Goal: Transaction & Acquisition: Purchase product/service

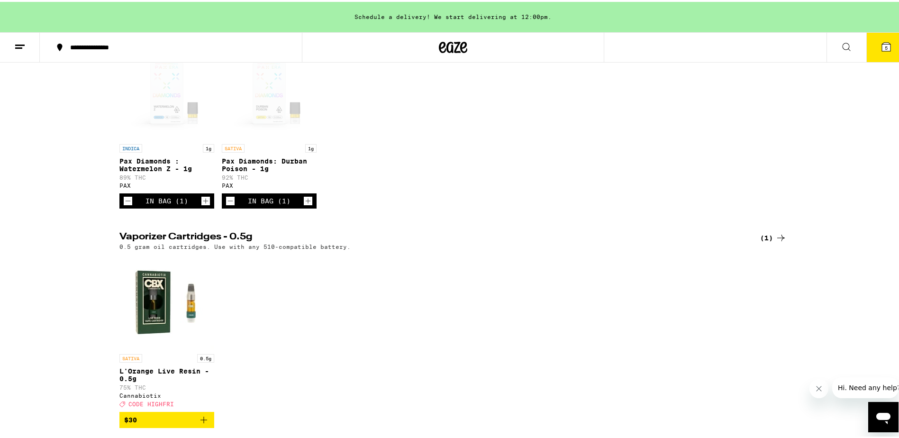
scroll to position [142, 0]
click at [226, 204] on icon "Decrement" at bounding box center [230, 198] width 9 height 11
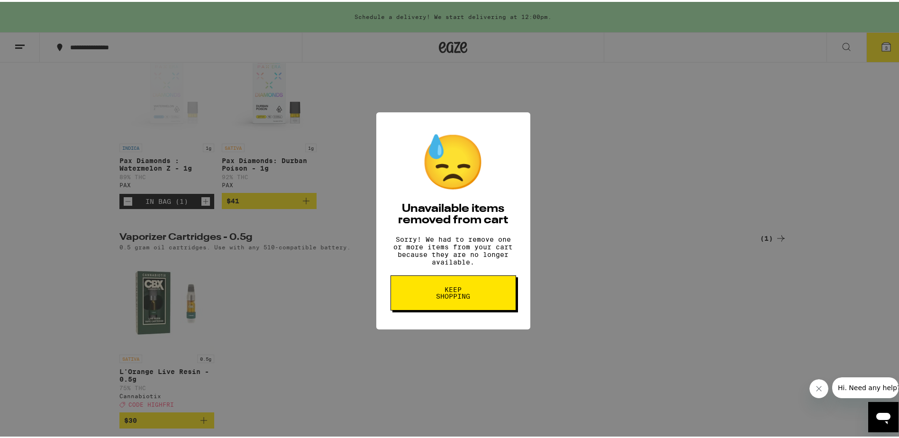
click at [458, 295] on span "Keep Shopping" at bounding box center [453, 290] width 49 height 13
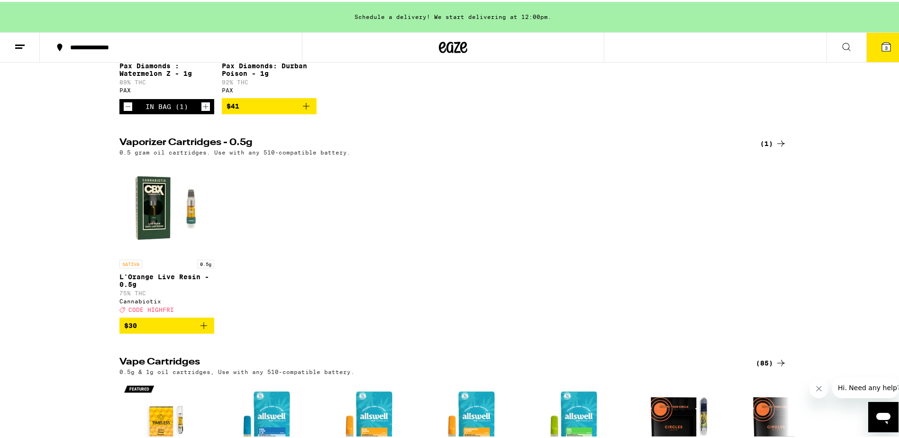
scroll to position [269, 0]
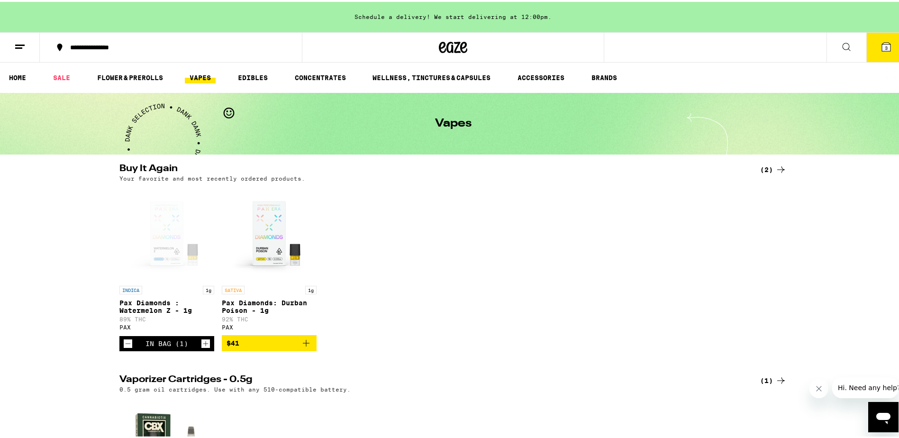
click at [885, 43] on span "3" at bounding box center [886, 46] width 3 height 6
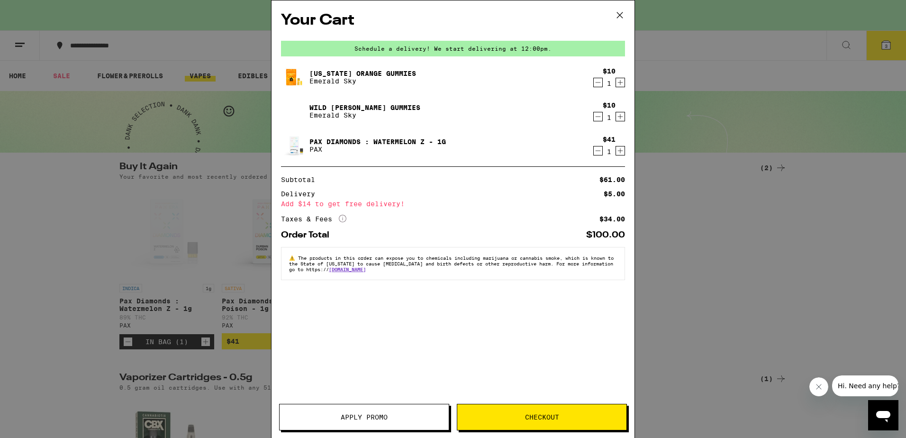
click at [599, 116] on div "$10 1" at bounding box center [608, 111] width 36 height 20
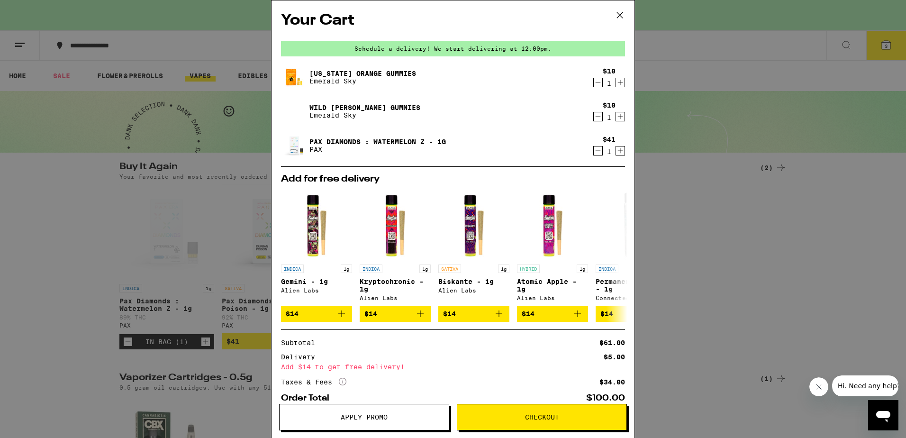
click at [594, 116] on icon "Decrement" at bounding box center [598, 116] width 9 height 11
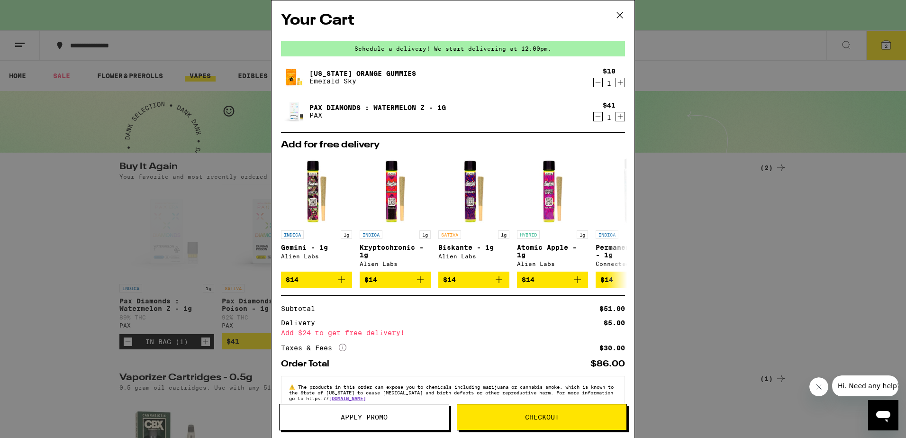
click at [594, 82] on icon "Decrement" at bounding box center [598, 82] width 9 height 11
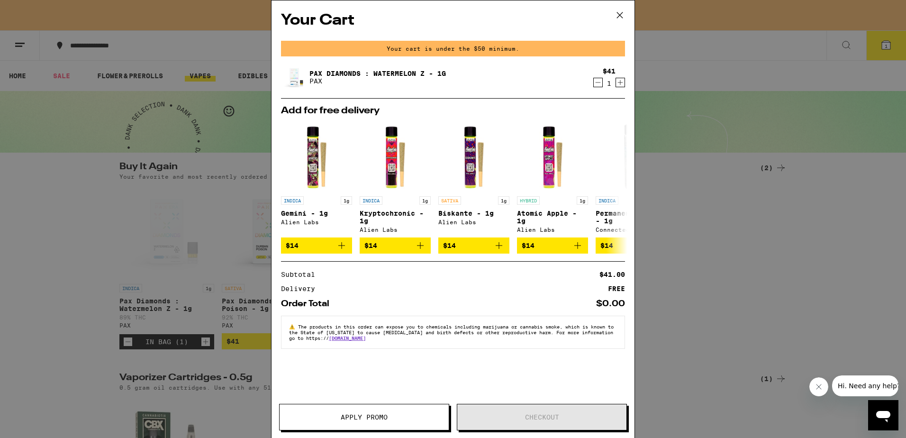
click at [618, 14] on icon at bounding box center [620, 15] width 14 height 14
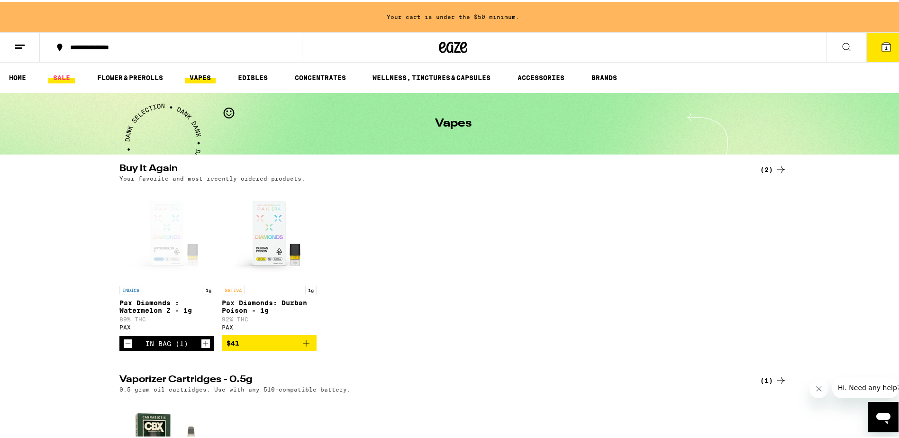
click at [61, 73] on link "SALE" at bounding box center [61, 75] width 27 height 11
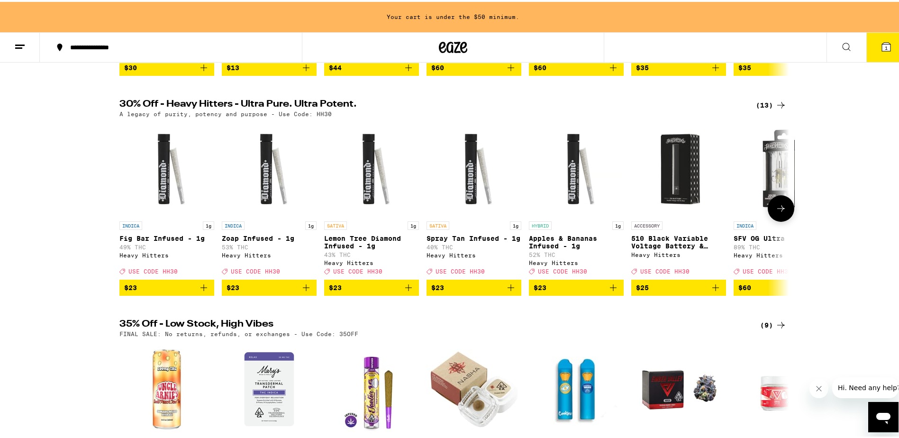
scroll to position [284, 0]
click at [777, 209] on icon at bounding box center [781, 206] width 8 height 7
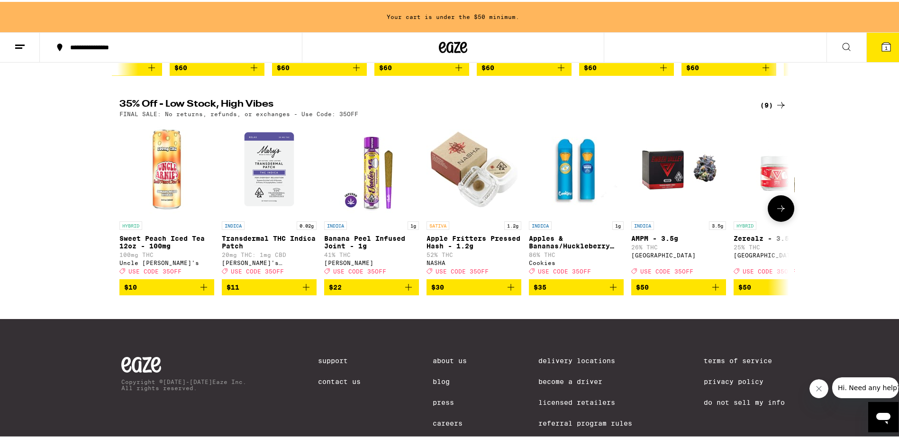
scroll to position [418, 0]
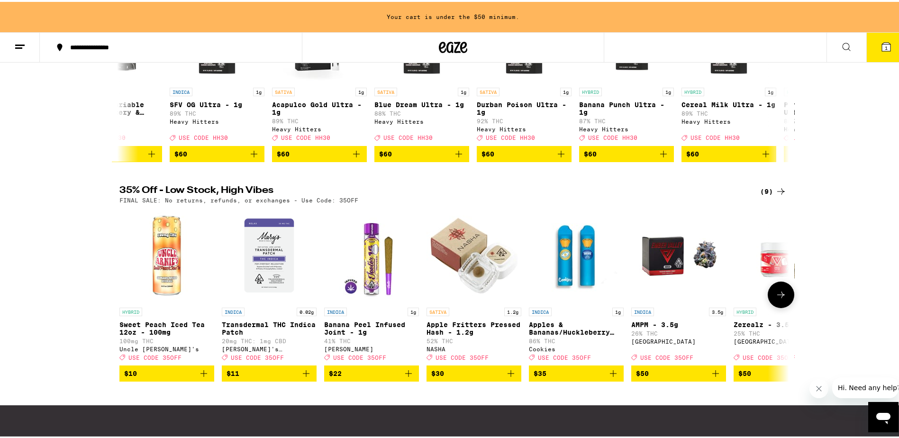
click at [776, 299] on icon at bounding box center [780, 292] width 11 height 11
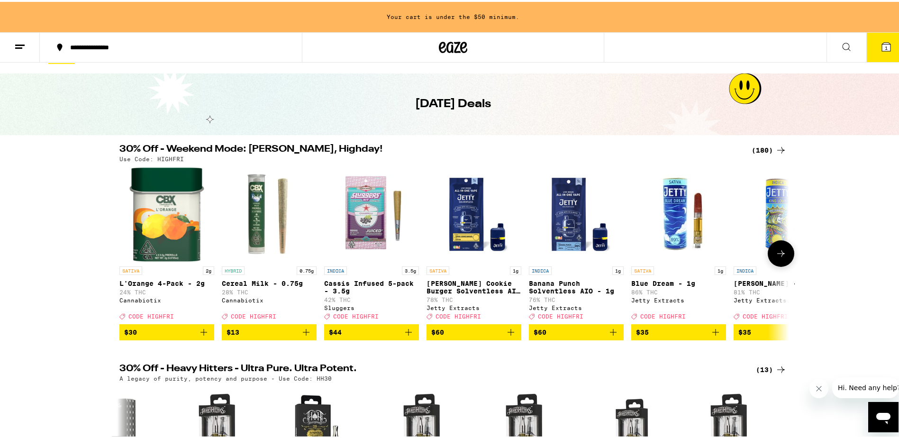
scroll to position [0, 0]
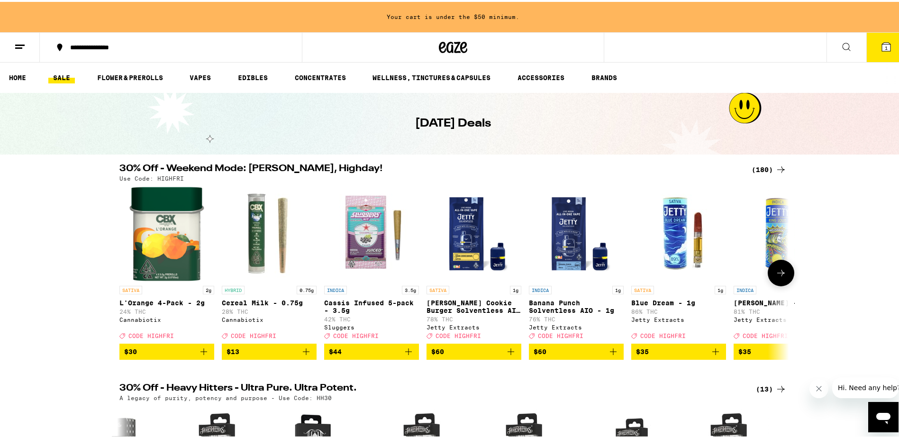
click at [369, 301] on p "Cassis Infused 5-pack - 3.5g" at bounding box center [371, 304] width 95 height 15
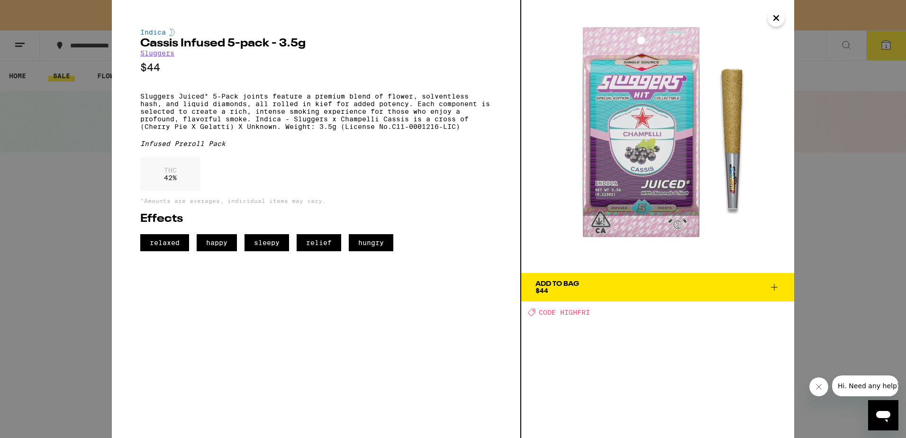
click at [658, 285] on span "Add To Bag $44" at bounding box center [658, 287] width 245 height 13
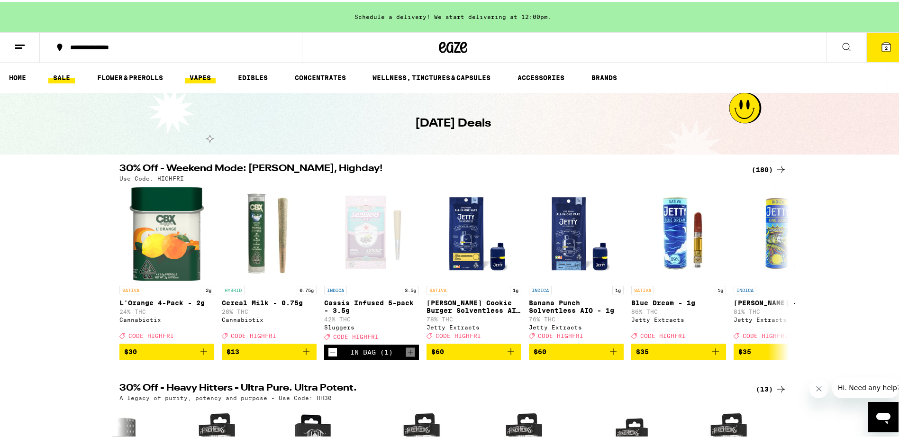
click at [205, 74] on link "VAPES" at bounding box center [200, 75] width 31 height 11
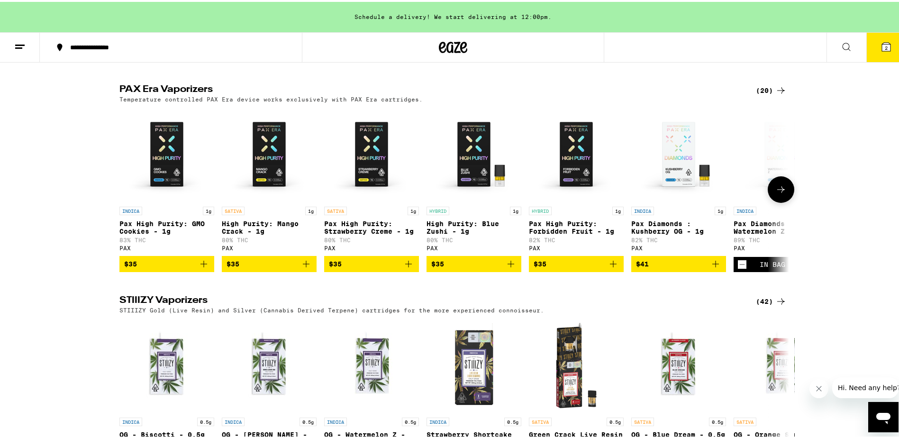
scroll to position [948, 0]
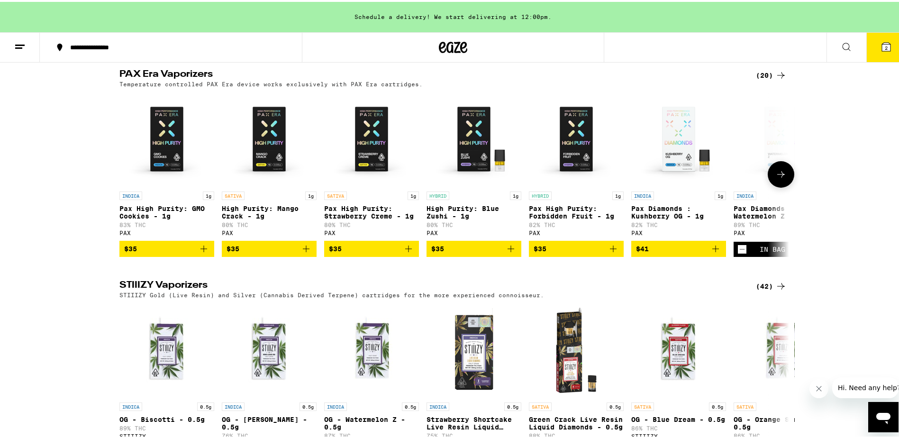
click at [775, 178] on icon at bounding box center [780, 172] width 11 height 11
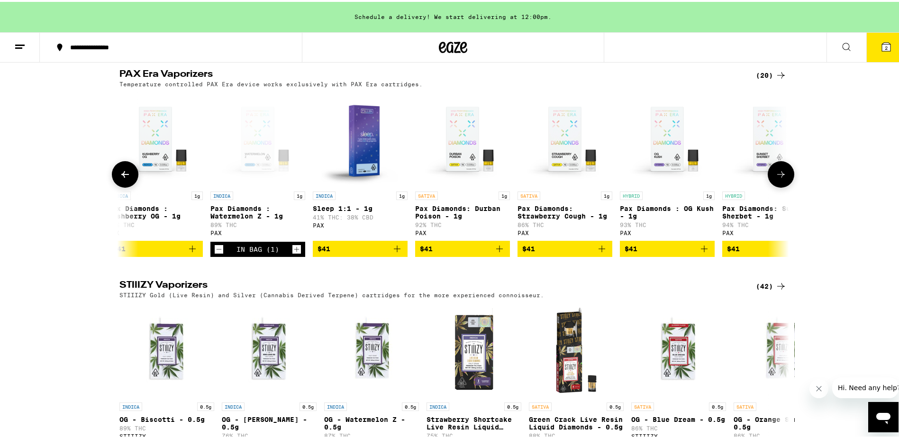
scroll to position [0, 564]
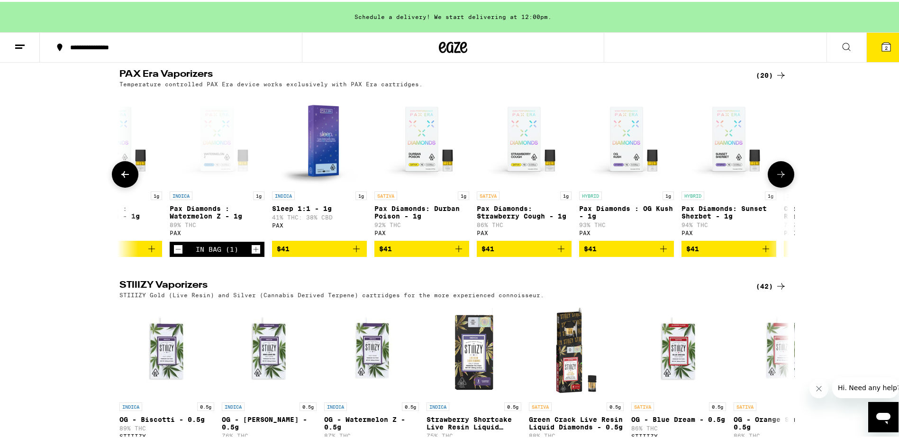
click at [778, 178] on icon at bounding box center [780, 172] width 11 height 11
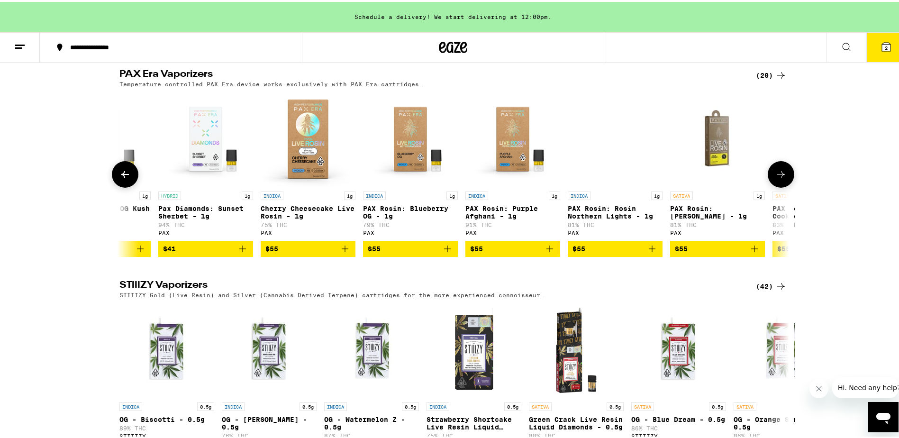
scroll to position [0, 1128]
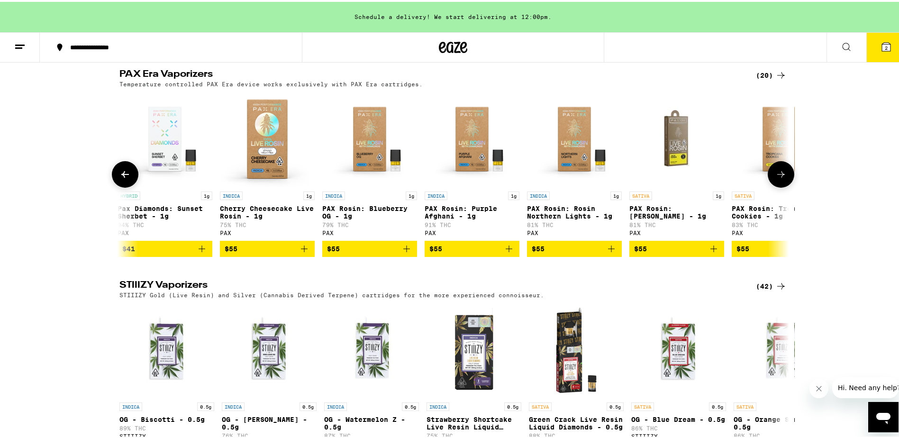
click at [778, 178] on icon at bounding box center [780, 172] width 11 height 11
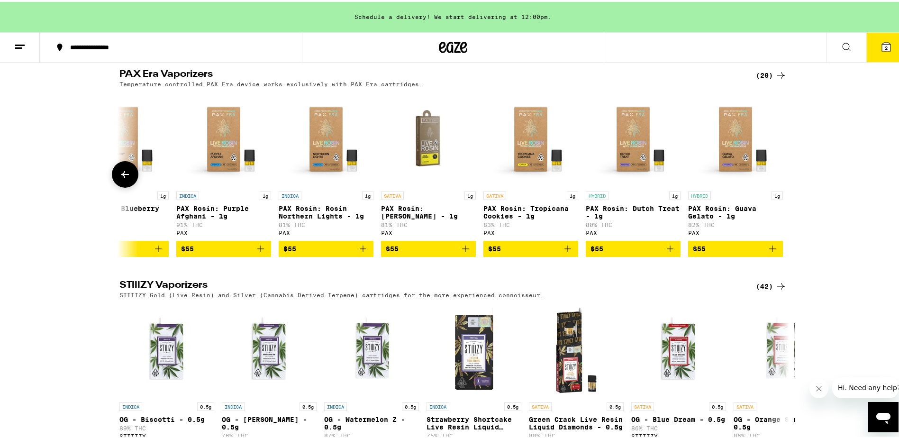
scroll to position [0, 1380]
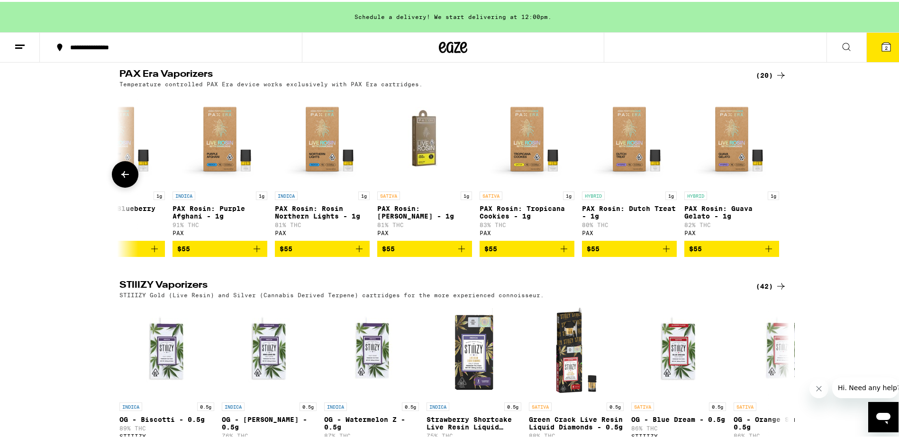
click at [418, 253] on span "$55" at bounding box center [424, 246] width 85 height 11
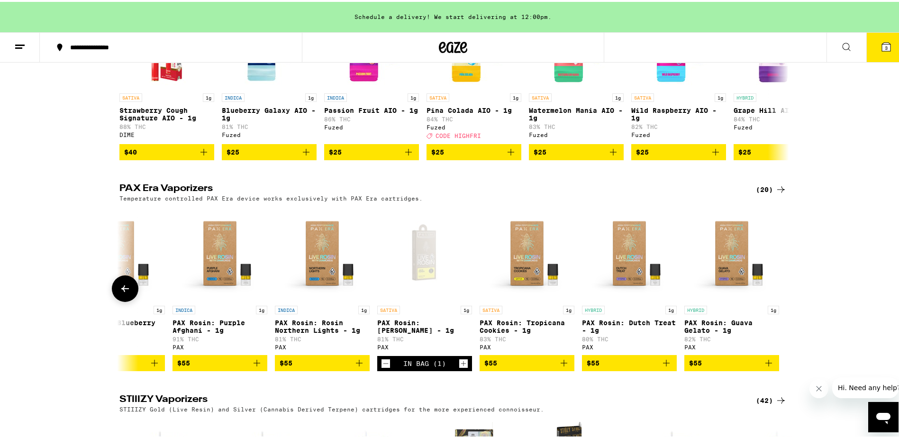
scroll to position [853, 0]
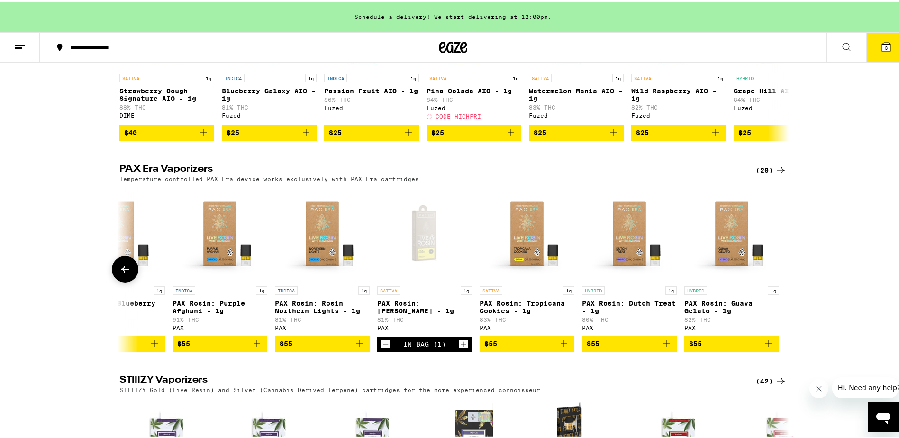
click at [119, 273] on icon at bounding box center [124, 267] width 11 height 11
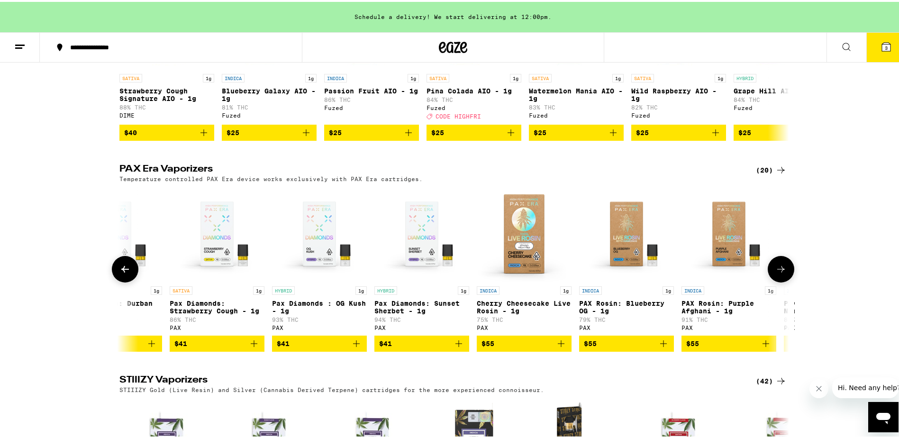
scroll to position [0, 816]
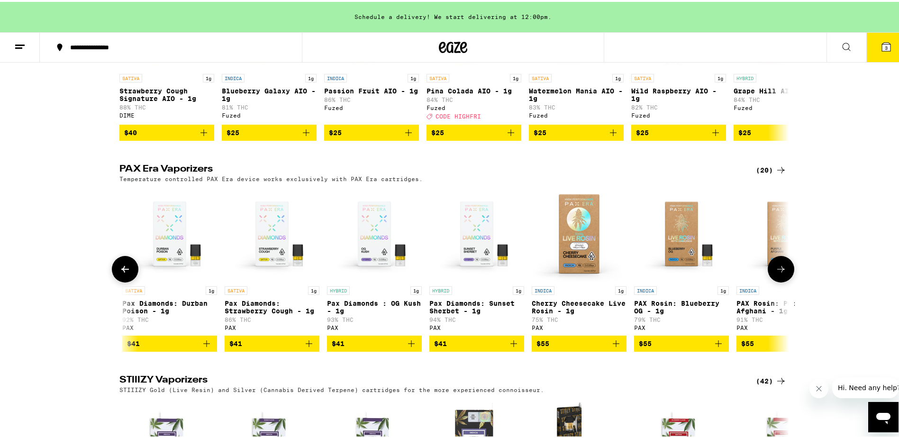
click at [367, 347] on span "$41" at bounding box center [374, 341] width 85 height 11
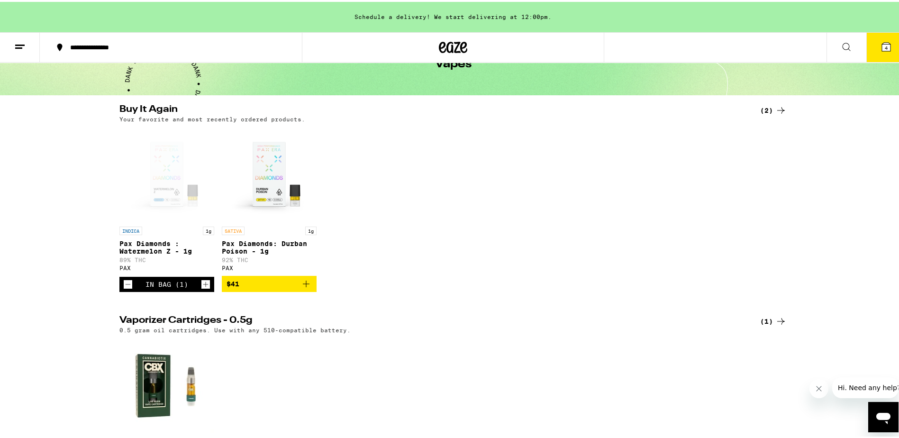
scroll to position [0, 0]
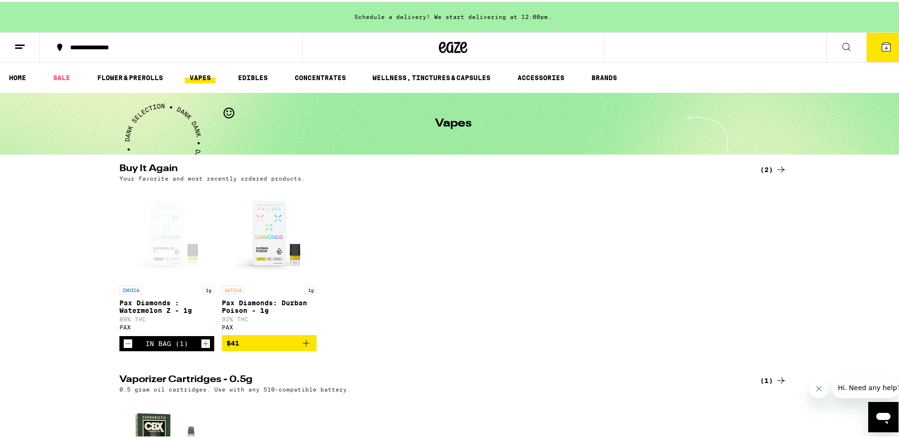
click at [881, 40] on icon at bounding box center [886, 44] width 11 height 11
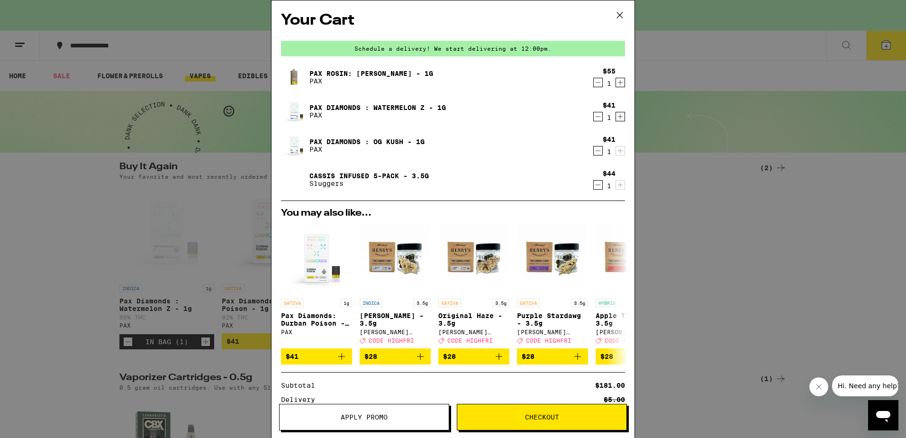
click at [141, 76] on div "Your Cart Schedule a delivery! We start delivering at 12:00pm. PAX Rosin: [PERS…" at bounding box center [453, 219] width 906 height 438
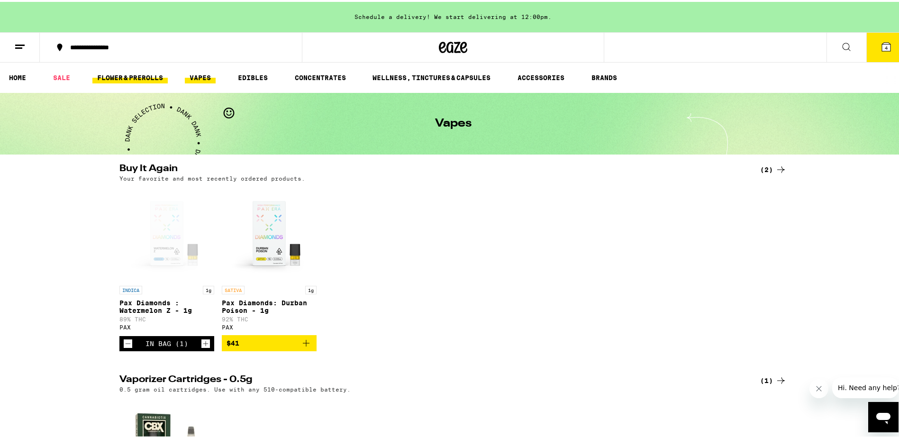
click at [141, 76] on link "FLOWER & PREROLLS" at bounding box center [129, 75] width 75 height 11
click at [131, 75] on link "FLOWER & PREROLLS" at bounding box center [129, 75] width 75 height 11
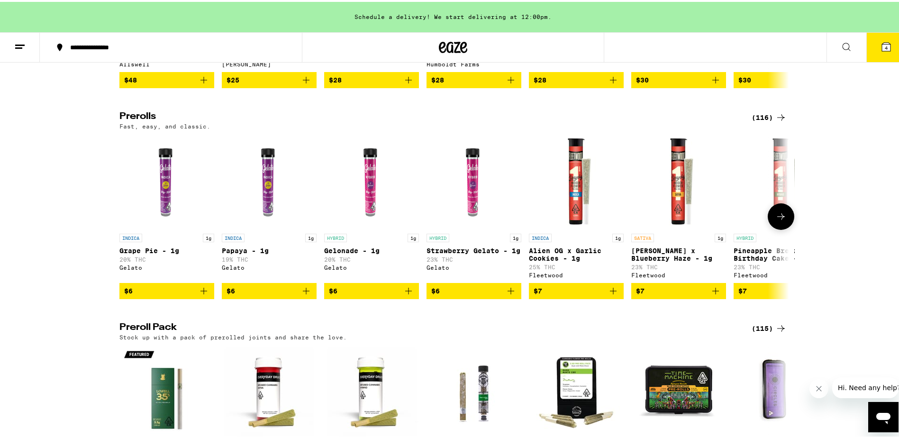
scroll to position [521, 0]
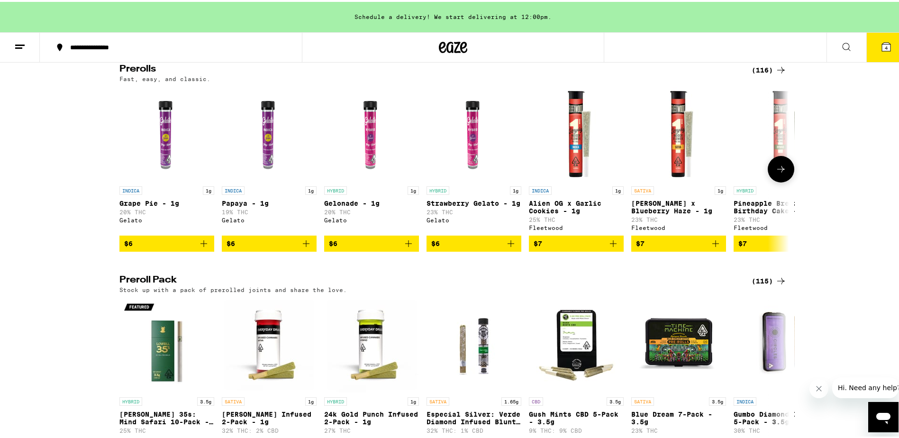
click at [780, 173] on icon at bounding box center [780, 167] width 11 height 11
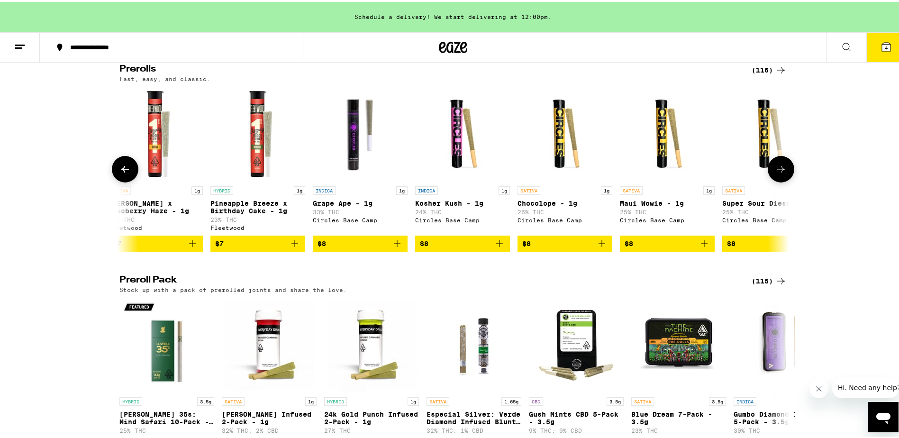
scroll to position [0, 564]
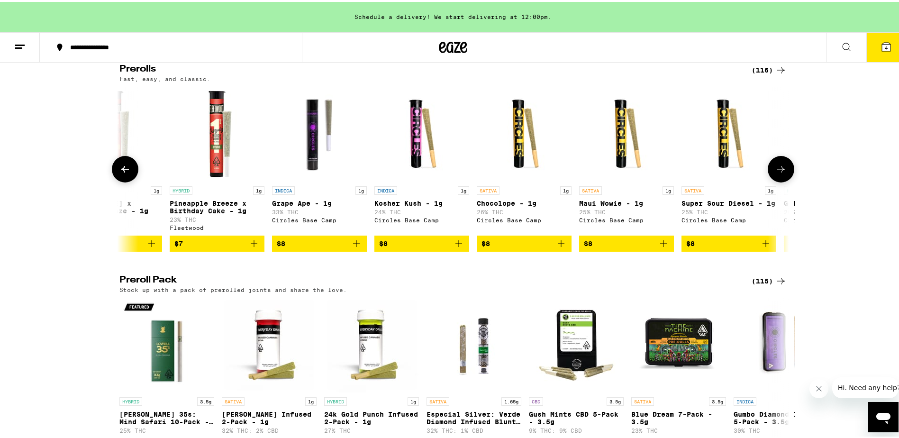
click at [119, 173] on icon at bounding box center [124, 167] width 11 height 11
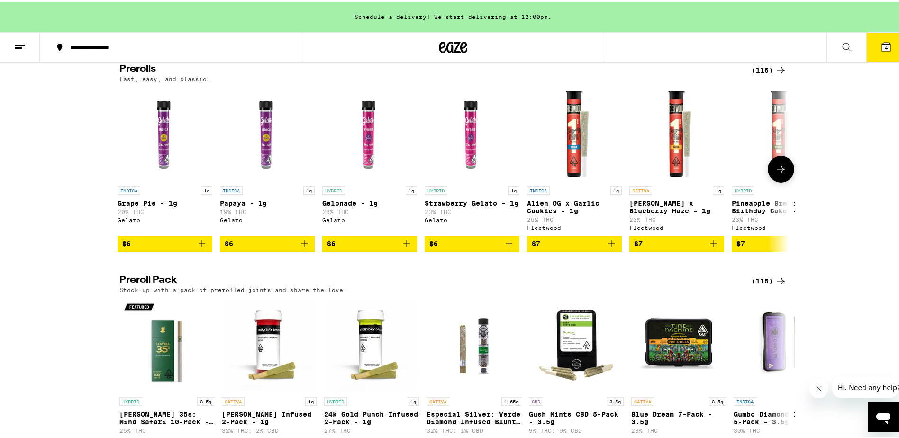
scroll to position [0, 0]
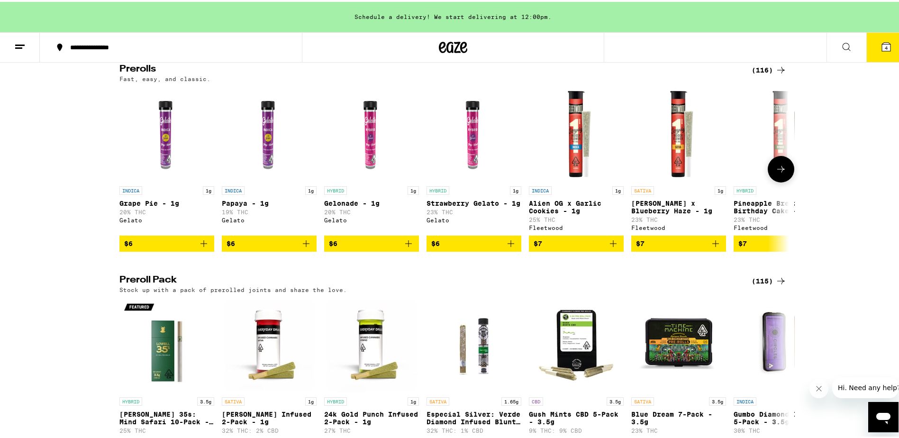
click at [779, 171] on icon at bounding box center [781, 167] width 8 height 7
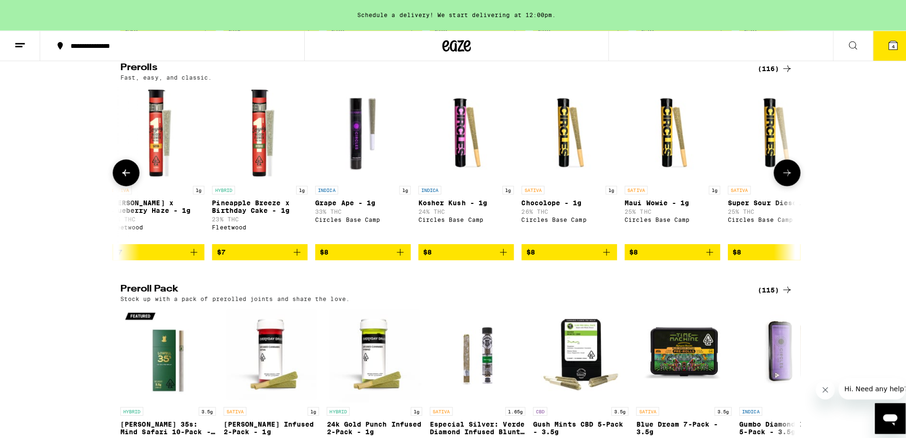
scroll to position [0, 564]
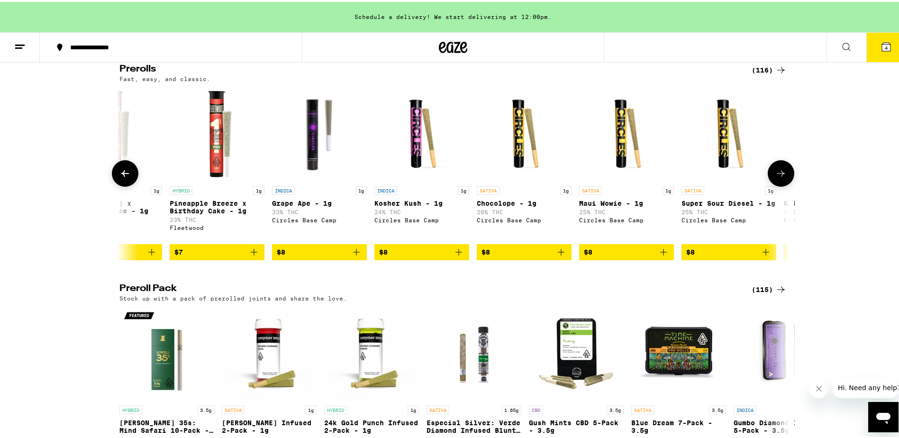
click at [719, 256] on span "$8" at bounding box center [728, 250] width 85 height 11
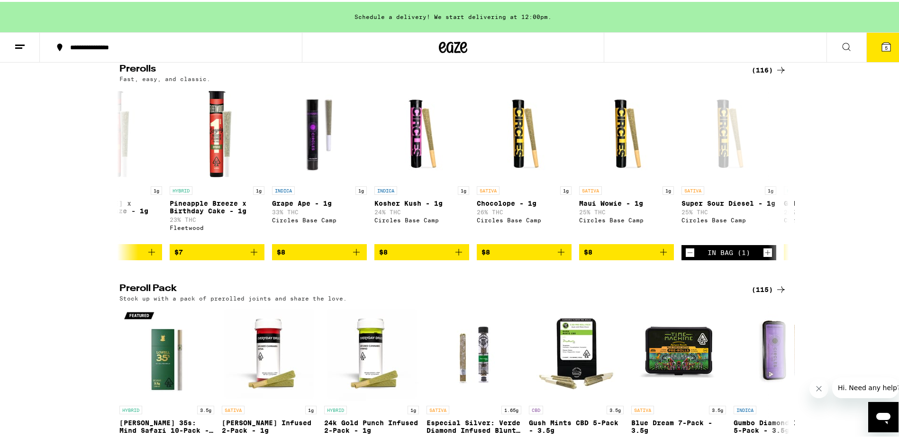
click at [885, 44] on span "5" at bounding box center [886, 46] width 3 height 6
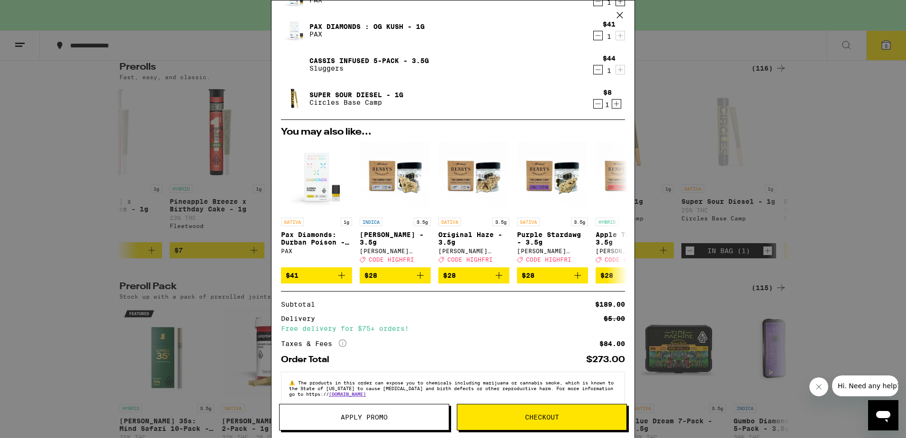
scroll to position [135, 0]
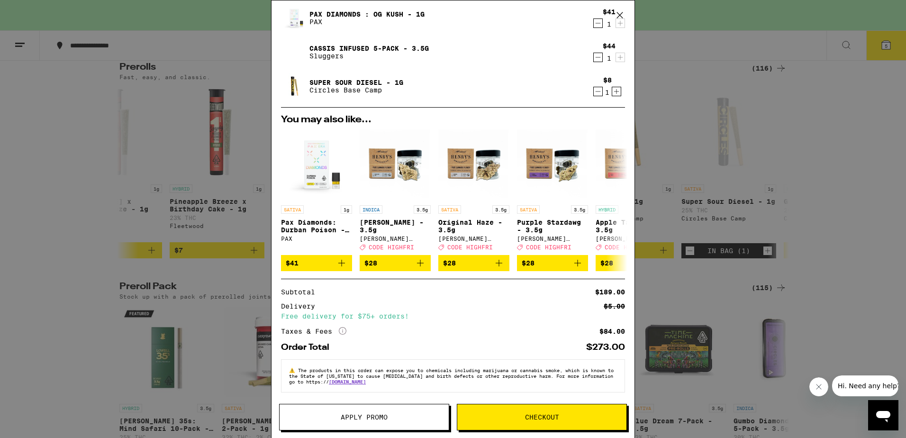
click at [344, 328] on icon "More Info" at bounding box center [343, 331] width 8 height 8
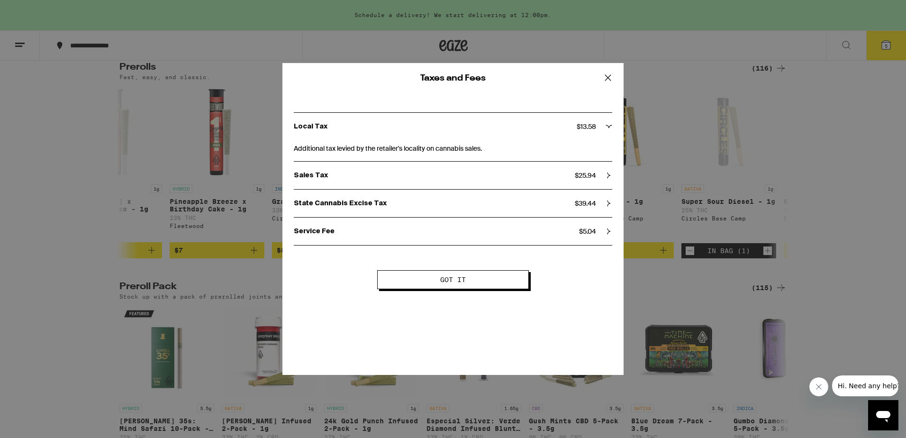
click at [464, 276] on span "Got it" at bounding box center [453, 279] width 26 height 7
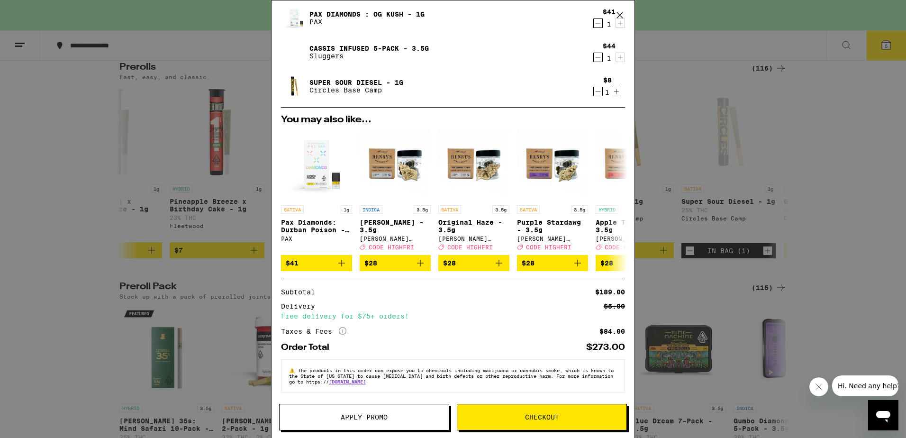
click at [546, 417] on span "Checkout" at bounding box center [542, 417] width 34 height 7
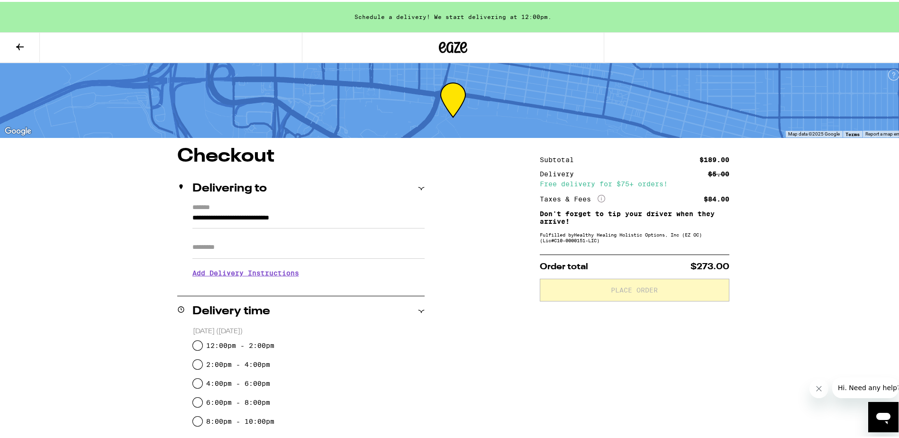
click at [197, 246] on input "Apt/Suite" at bounding box center [308, 245] width 232 height 23
type input "********"
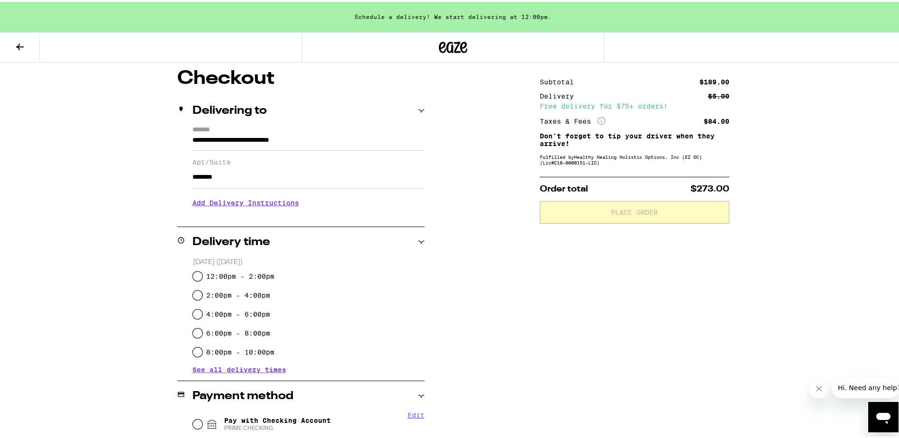
scroll to position [95, 0]
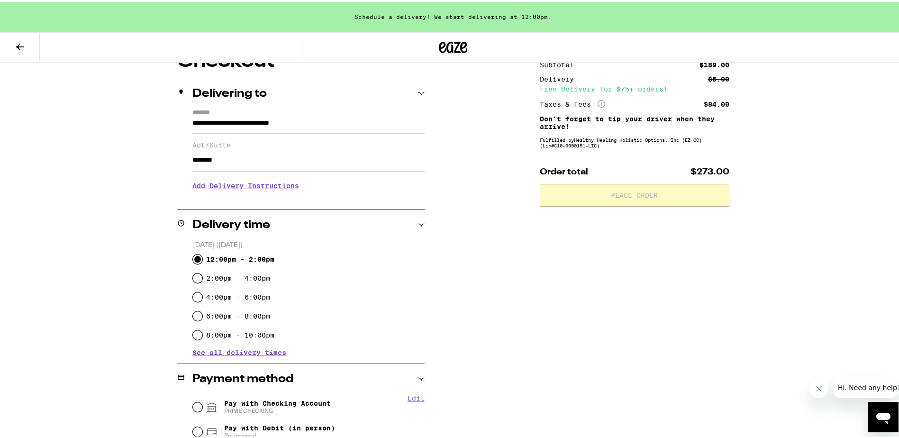
click at [195, 255] on input "12:00pm - 2:00pm" at bounding box center [197, 257] width 9 height 9
radio input "true"
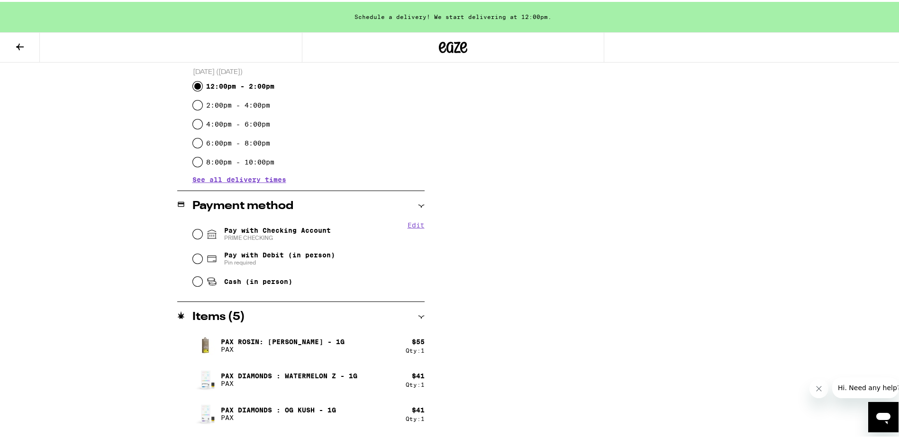
scroll to position [284, 0]
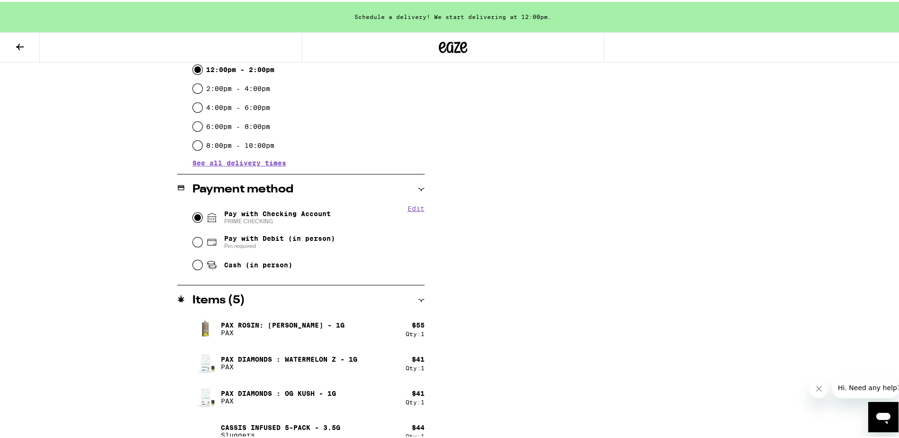
click at [193, 215] on input "Pay with Checking Account PRIME CHECKING" at bounding box center [197, 215] width 9 height 9
radio input "true"
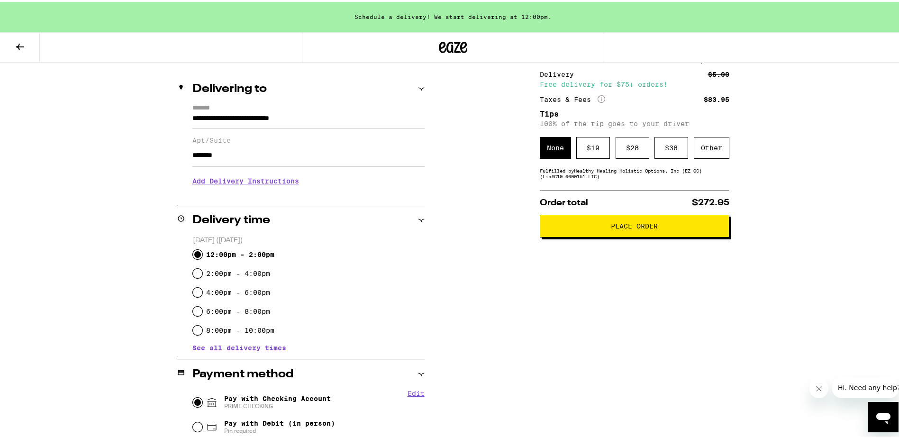
scroll to position [77, 0]
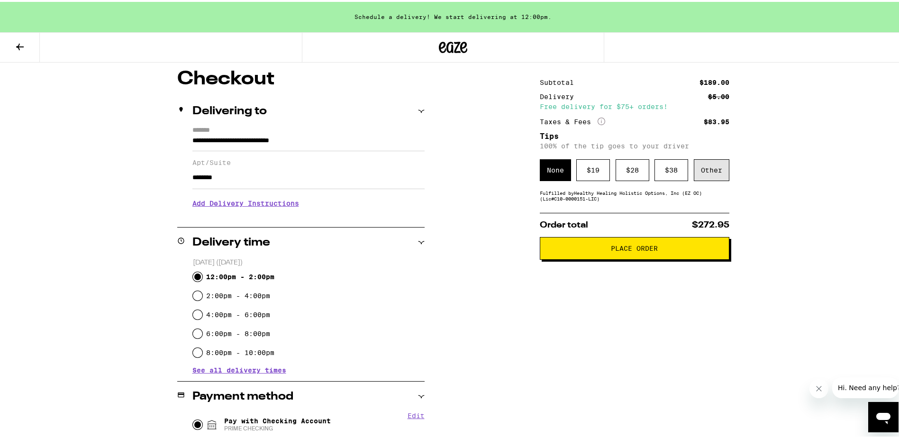
click at [708, 167] on div "Other" at bounding box center [712, 168] width 36 height 22
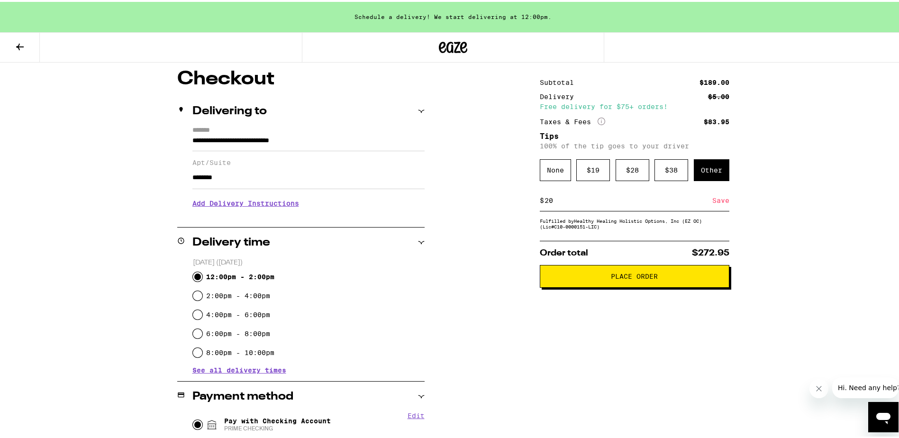
type input "20"
click at [636, 277] on span "Place Order" at bounding box center [634, 274] width 47 height 7
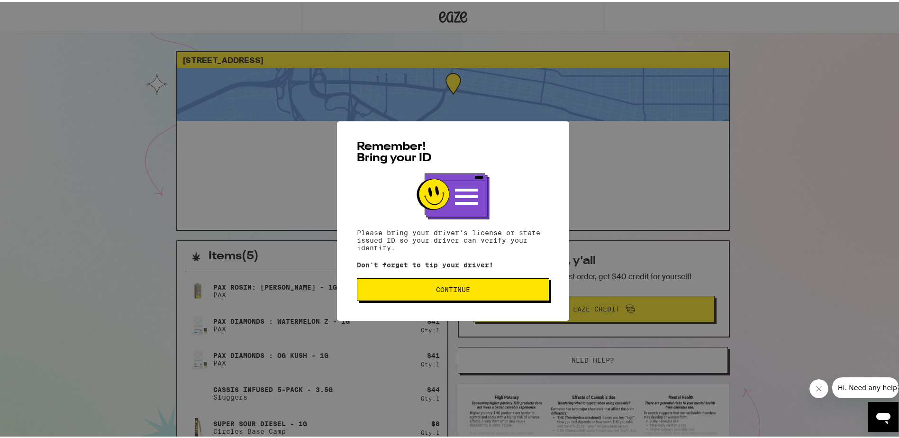
click at [451, 287] on span "Continue" at bounding box center [453, 287] width 34 height 7
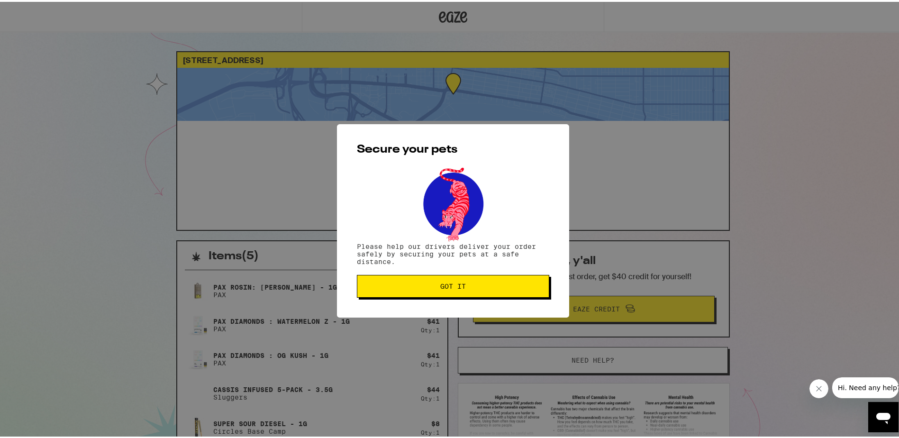
click at [451, 282] on span "Got it" at bounding box center [453, 284] width 26 height 7
